Goal: Task Accomplishment & Management: Complete application form

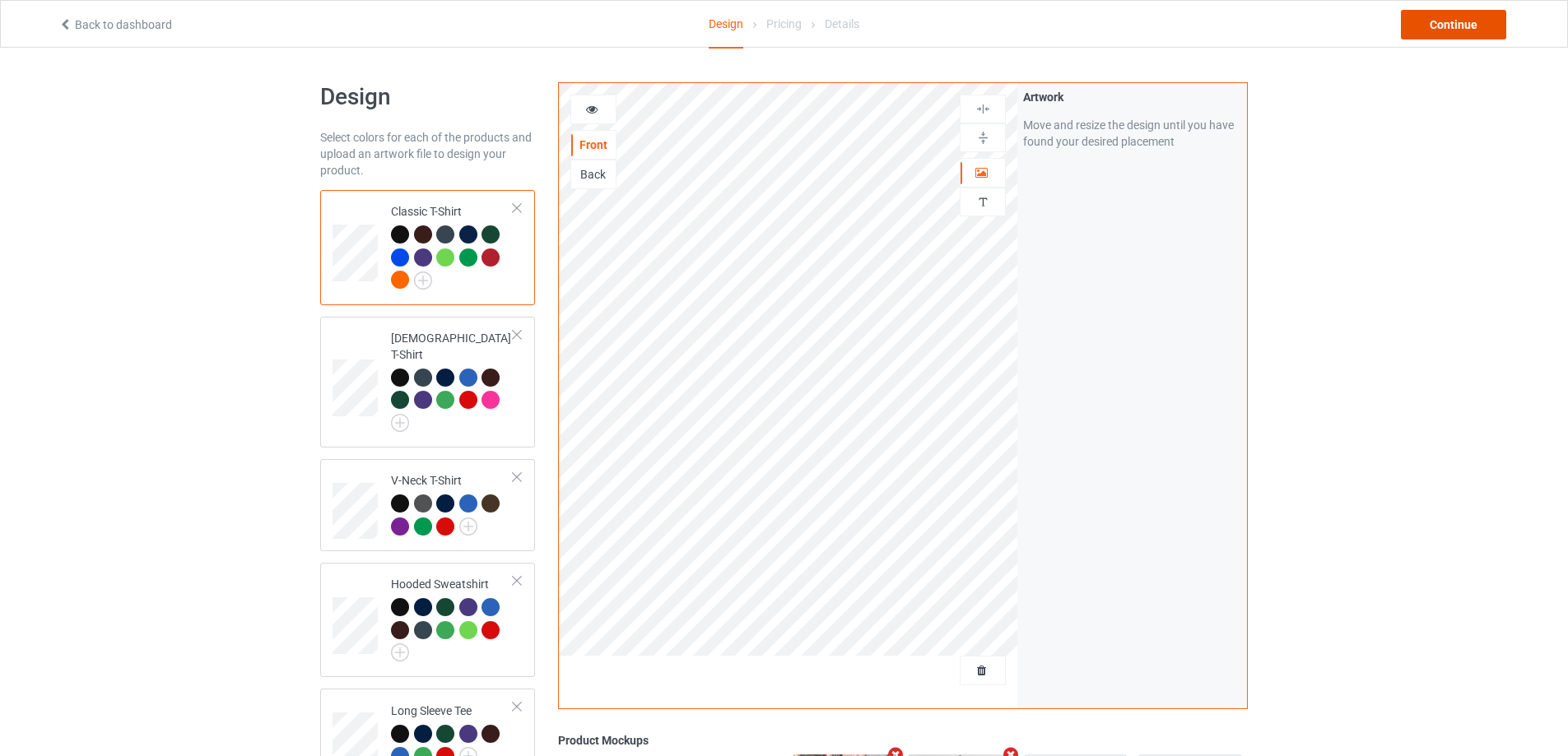
click at [1447, 20] on div "Continue" at bounding box center [1453, 24] width 105 height 29
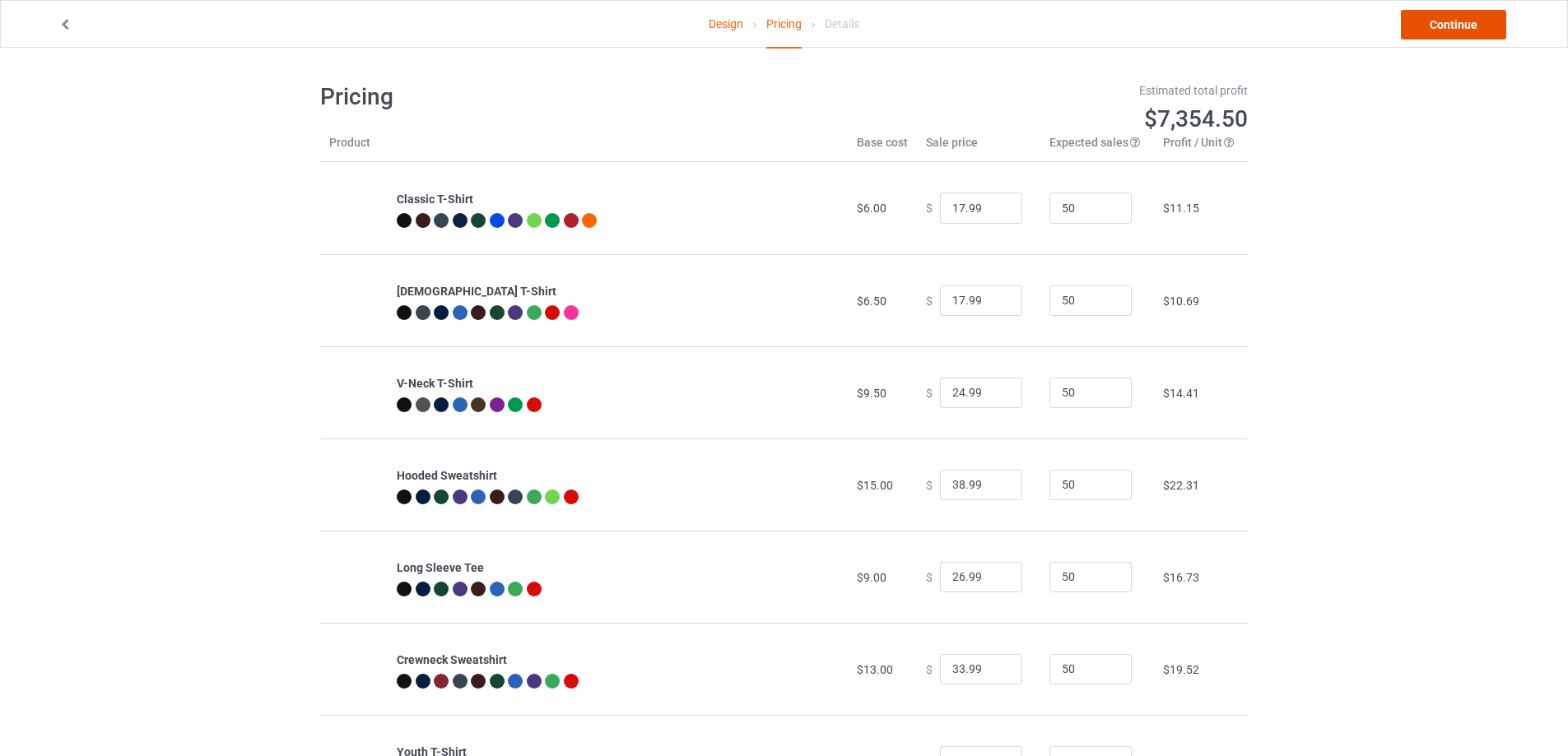
click at [1458, 24] on link "Continue" at bounding box center [1453, 24] width 105 height 29
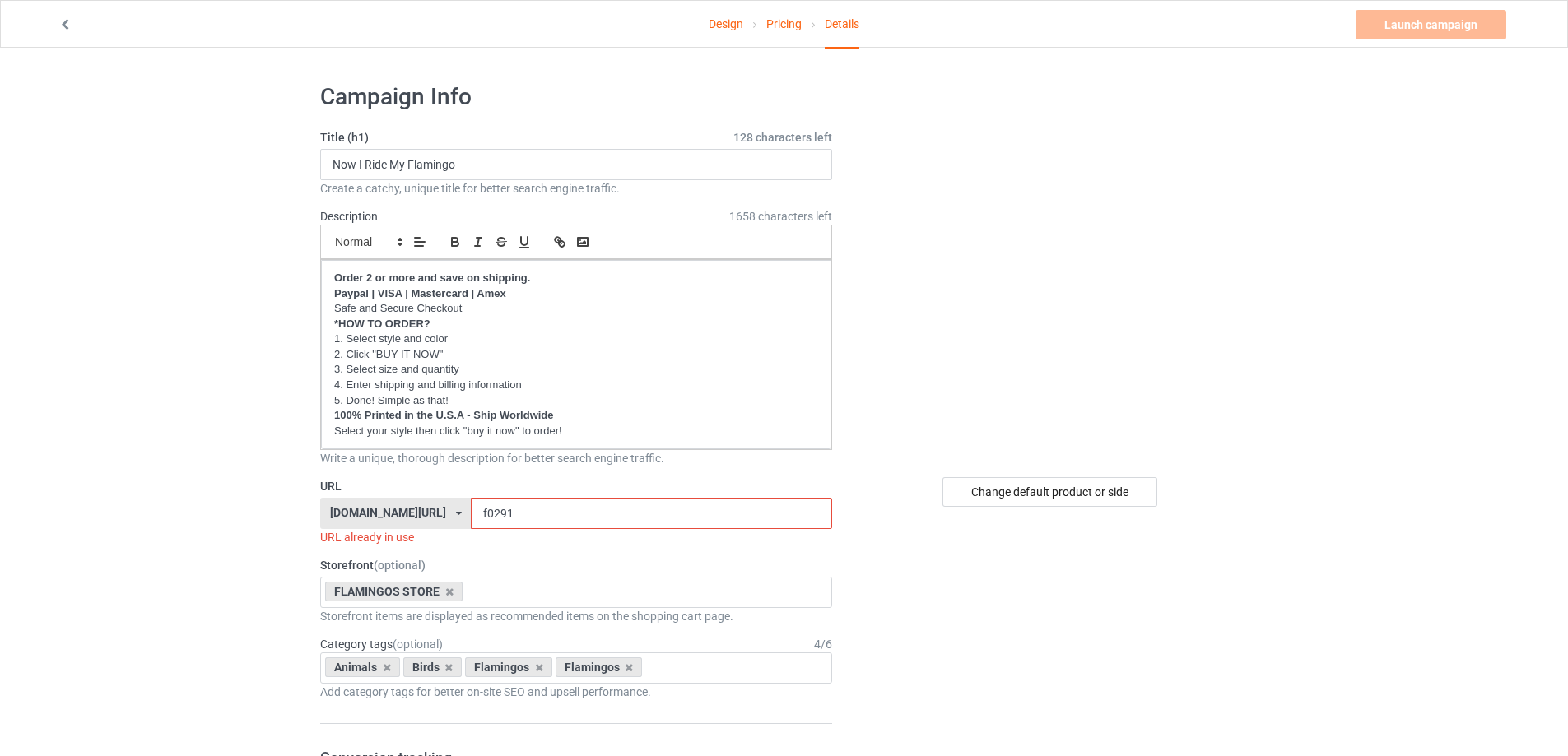
drag, startPoint x: 500, startPoint y: 511, endPoint x: 486, endPoint y: 513, distance: 14.1
click at [486, 513] on input "f0291" at bounding box center [650, 513] width 360 height 31
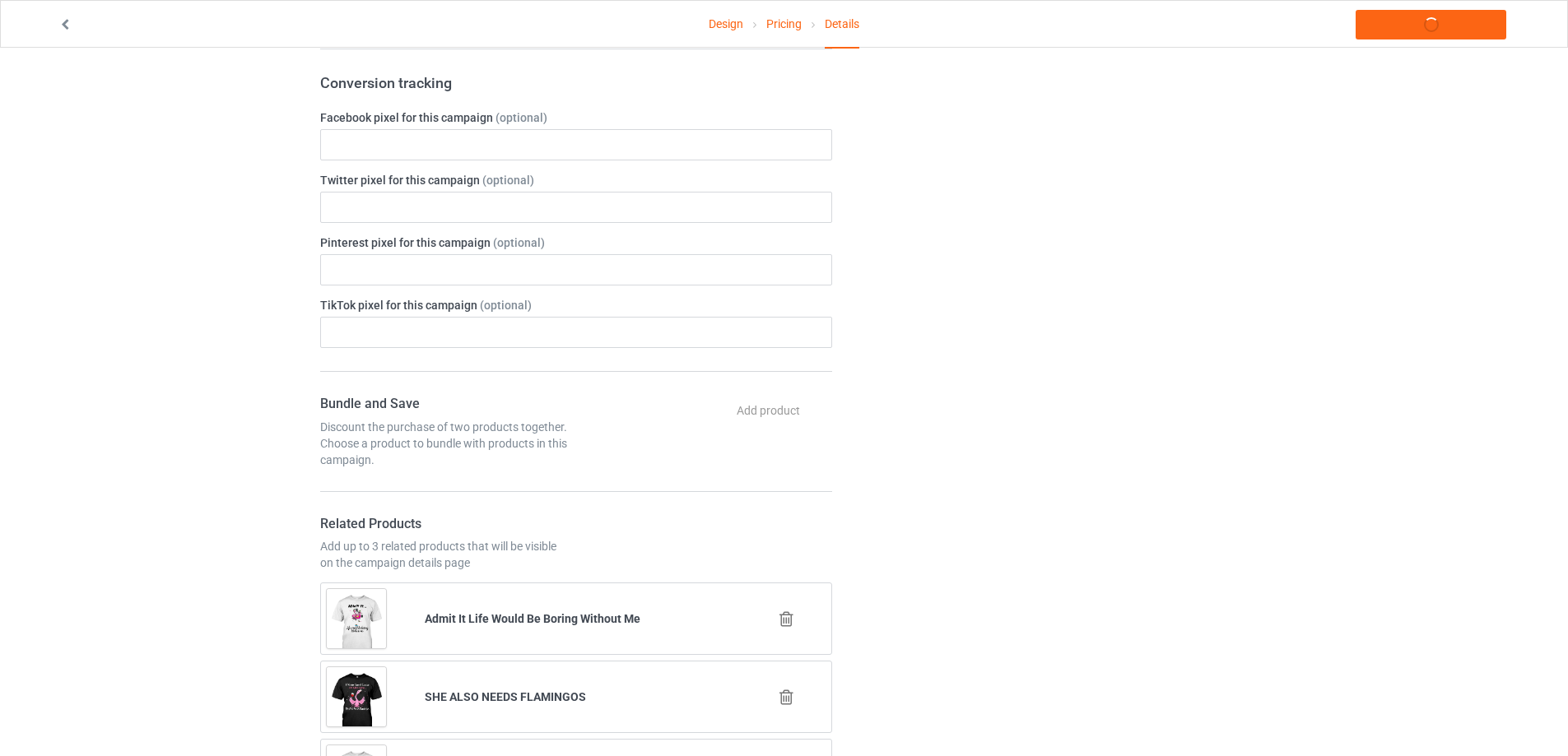
scroll to position [987, 0]
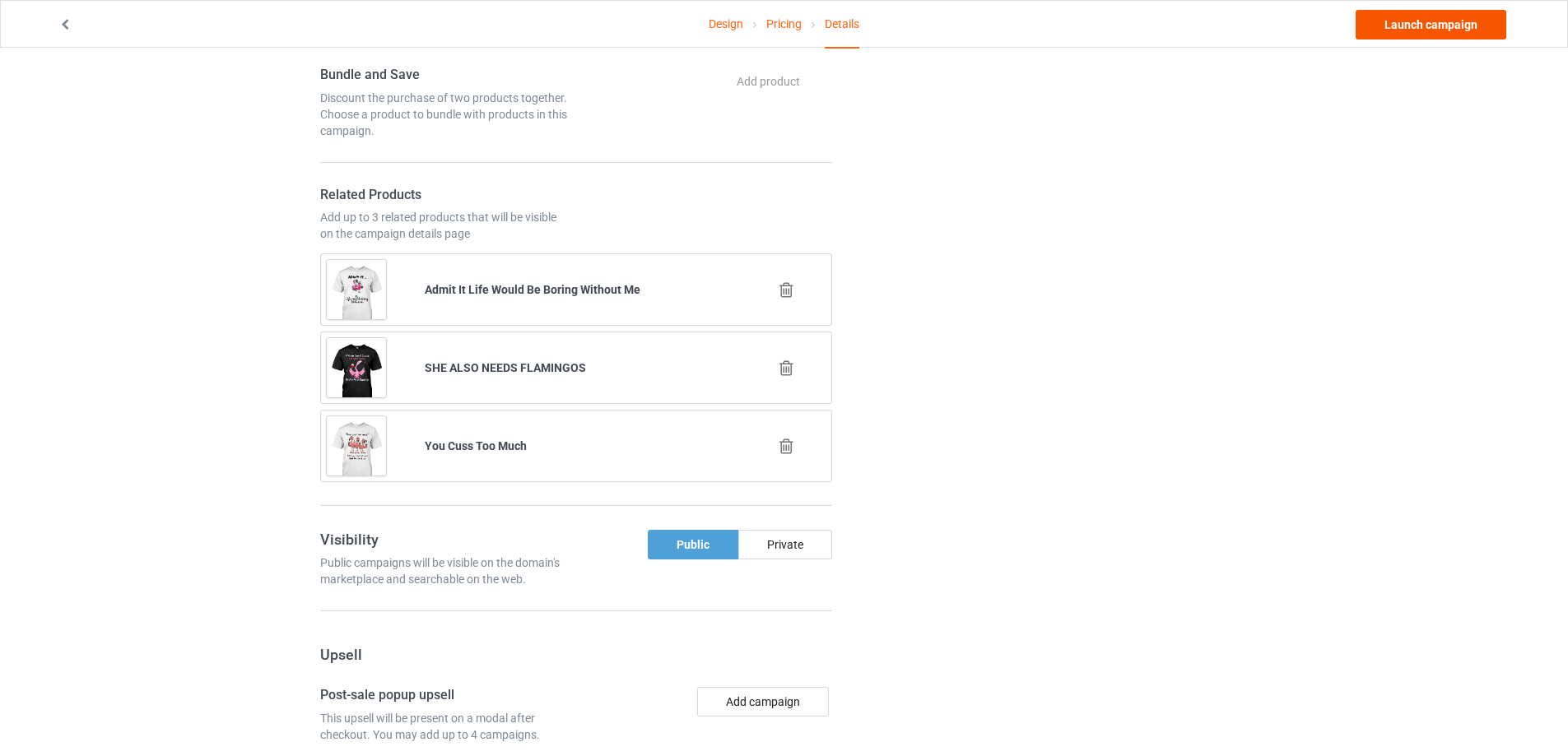
type input "f0292"
click at [1417, 23] on link "Launch campaign" at bounding box center [1430, 24] width 150 height 29
